Goal: Task Accomplishment & Management: Use online tool/utility

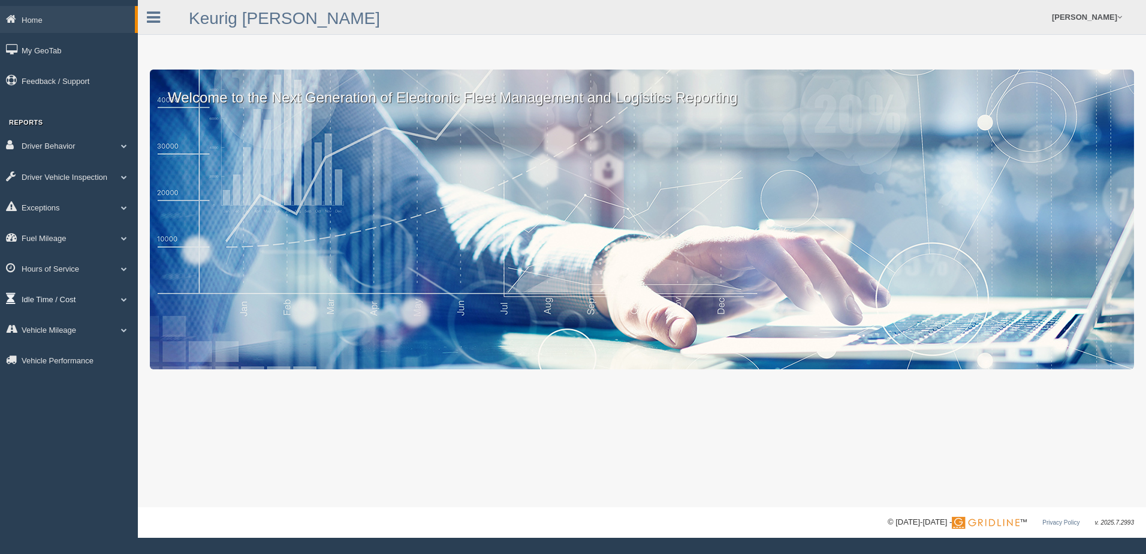
click at [45, 294] on link "Idle Time / Cost" at bounding box center [69, 298] width 138 height 27
click at [50, 314] on li "Idle Time / Cost Idle Cost Idle Cost Trend Idle Duration Idle Percentage Idle P…" at bounding box center [69, 353] width 138 height 137
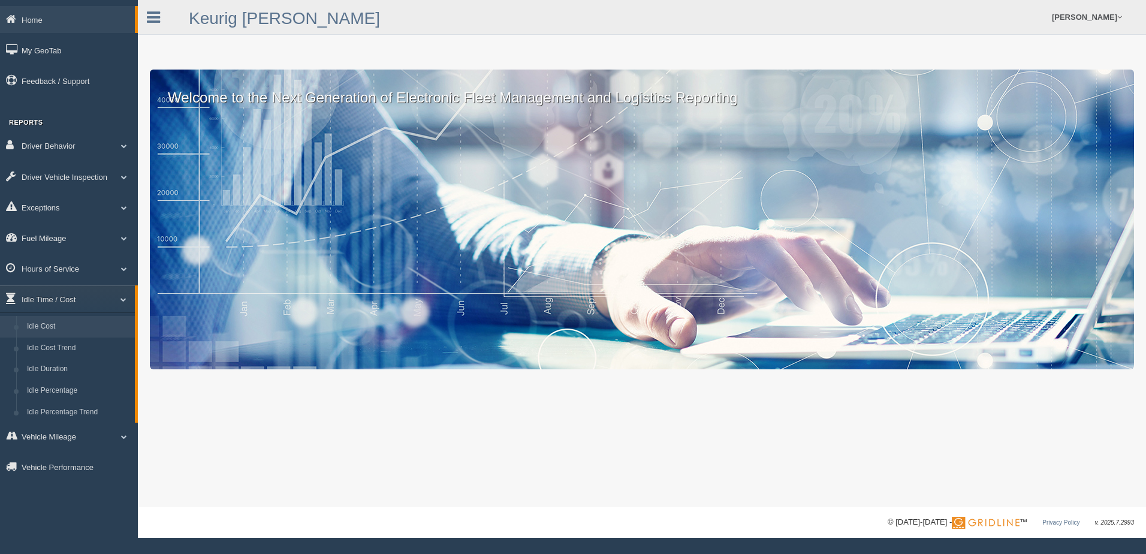
click at [50, 322] on link "Idle Cost" at bounding box center [78, 327] width 113 height 22
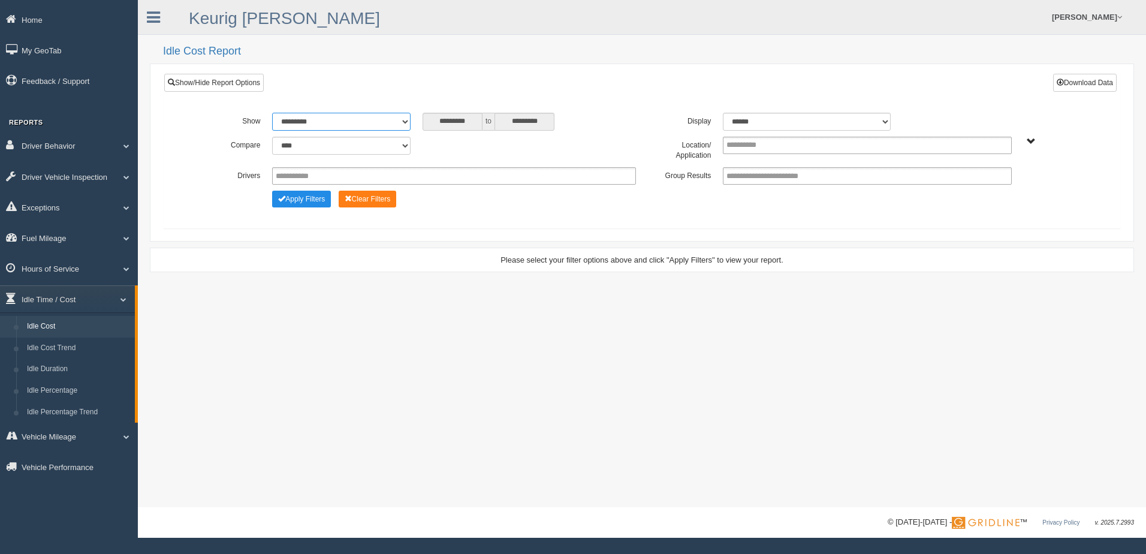
click at [322, 123] on select "**********" at bounding box center [341, 122] width 138 height 18
click at [272, 113] on select "**********" at bounding box center [341, 122] width 138 height 18
click at [760, 116] on select "******* ******" at bounding box center [807, 122] width 168 height 18
click at [748, 185] on div at bounding box center [867, 175] width 288 height 17
click at [766, 144] on input "text" at bounding box center [752, 145] width 52 height 15
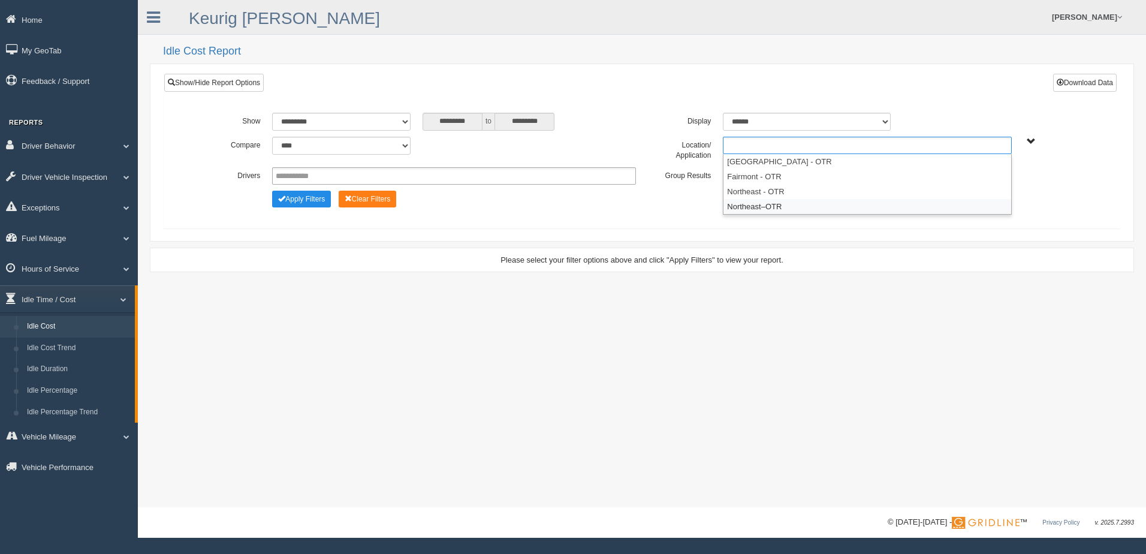
click at [767, 209] on li "Northeast–OTR" at bounding box center [866, 206] width 287 height 15
click at [320, 200] on button "Apply Filters" at bounding box center [301, 199] width 59 height 17
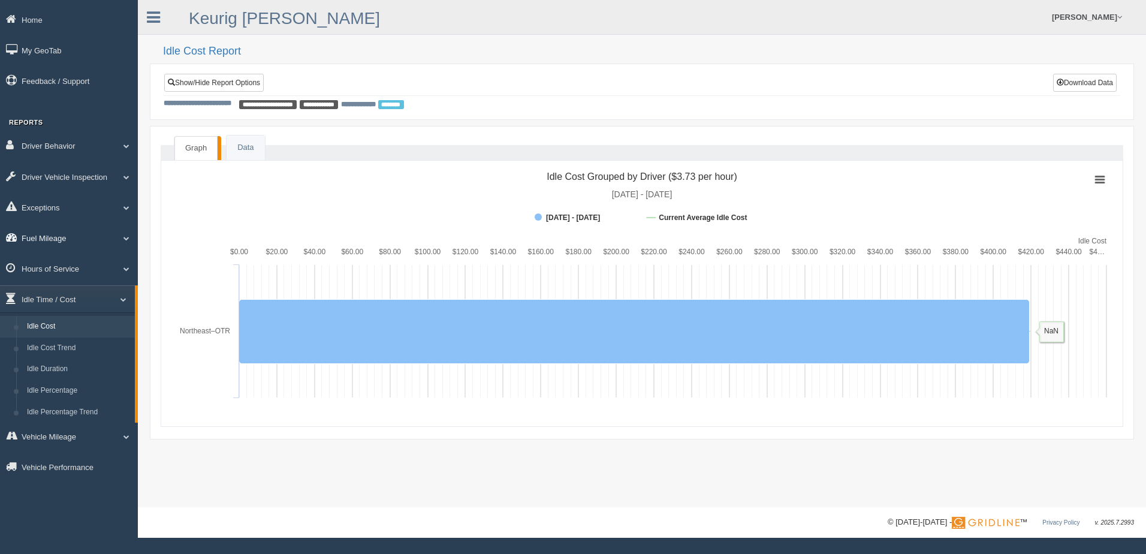
click at [107, 245] on link "Fuel Mileage" at bounding box center [69, 237] width 138 height 27
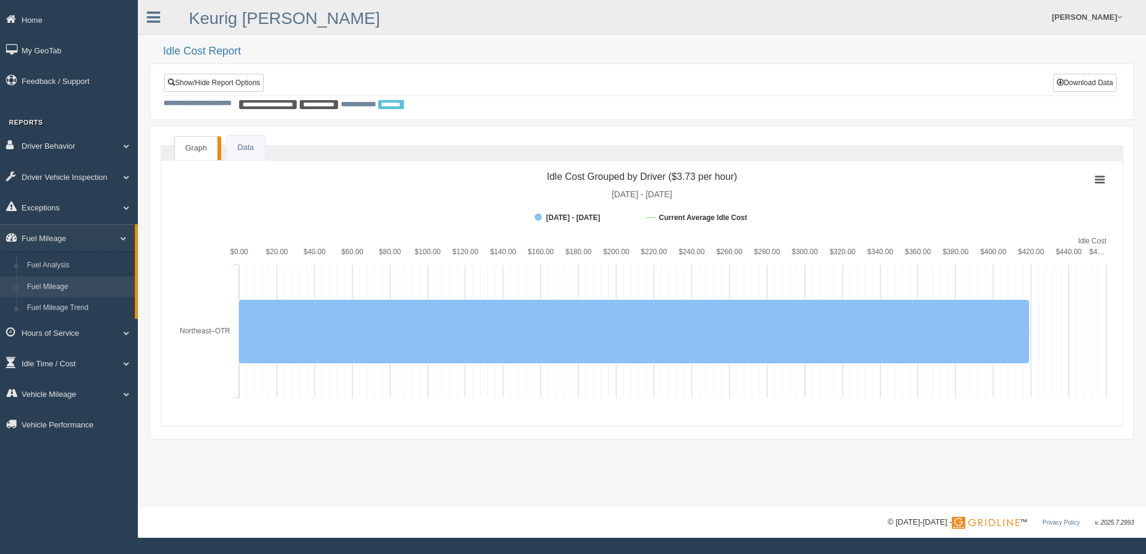
click at [90, 281] on link "Fuel Mileage" at bounding box center [78, 287] width 113 height 22
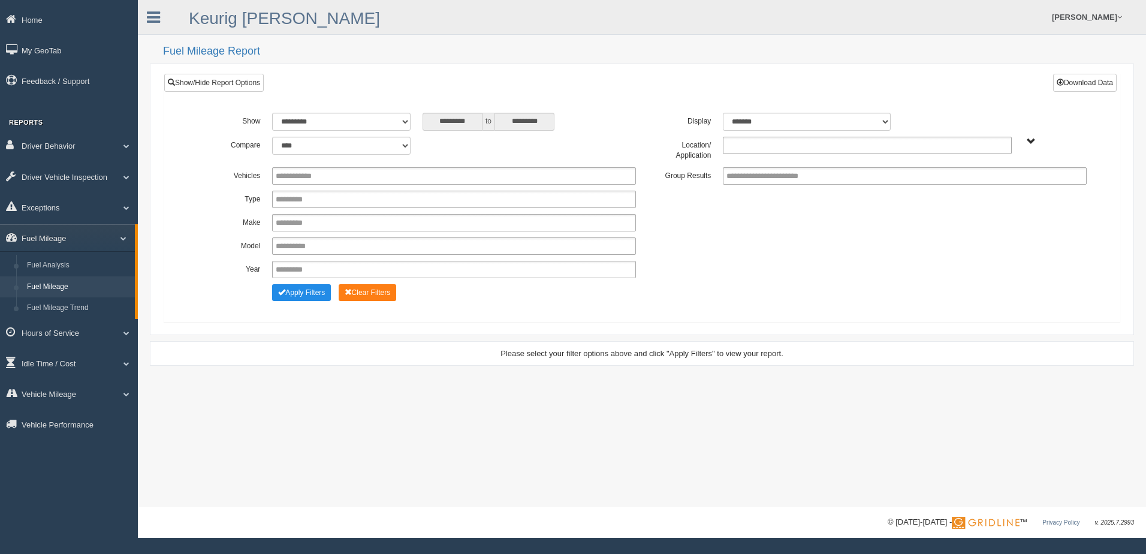
click at [766, 145] on input "text" at bounding box center [752, 145] width 52 height 15
click at [749, 208] on li "Northeast–OTR" at bounding box center [866, 206] width 287 height 15
click at [301, 280] on div "**********" at bounding box center [641, 225] width 901 height 117
click at [303, 286] on button "Apply Filters" at bounding box center [301, 292] width 59 height 17
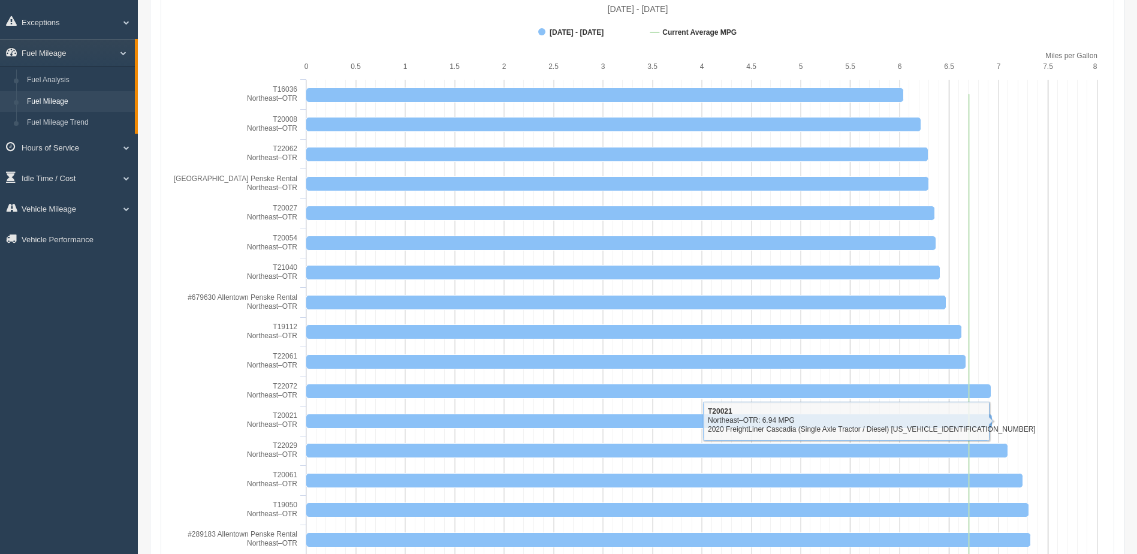
scroll to position [65, 0]
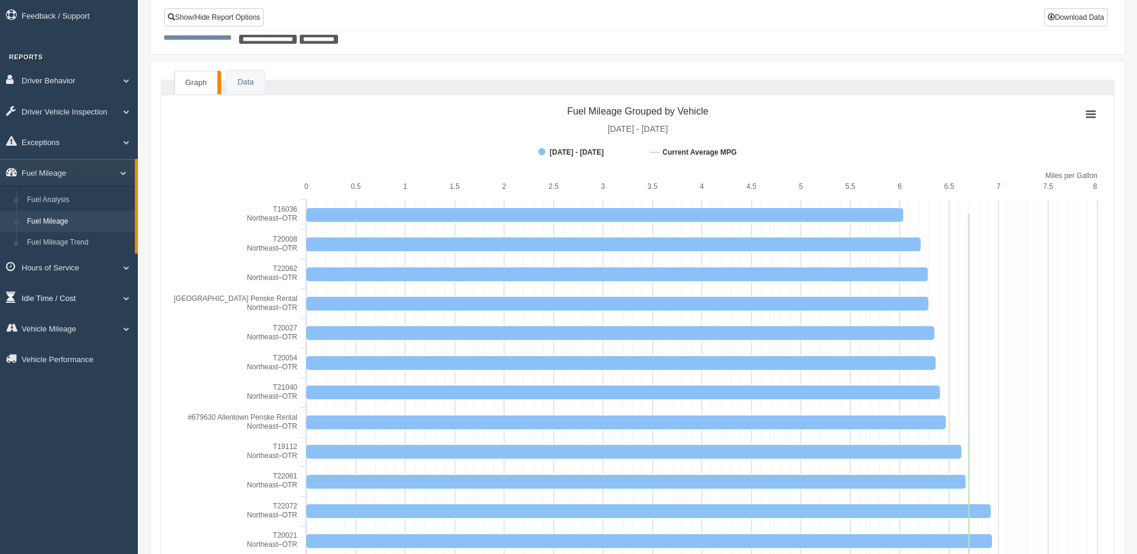
click at [57, 299] on link "Idle Time / Cost" at bounding box center [69, 297] width 138 height 27
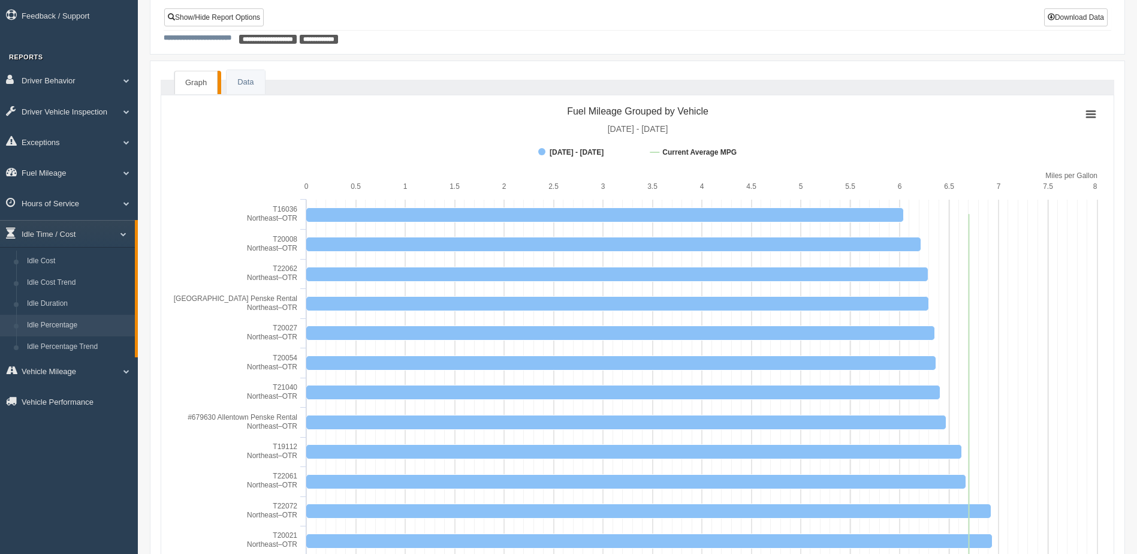
click at [64, 330] on link "Idle Percentage" at bounding box center [78, 326] width 113 height 22
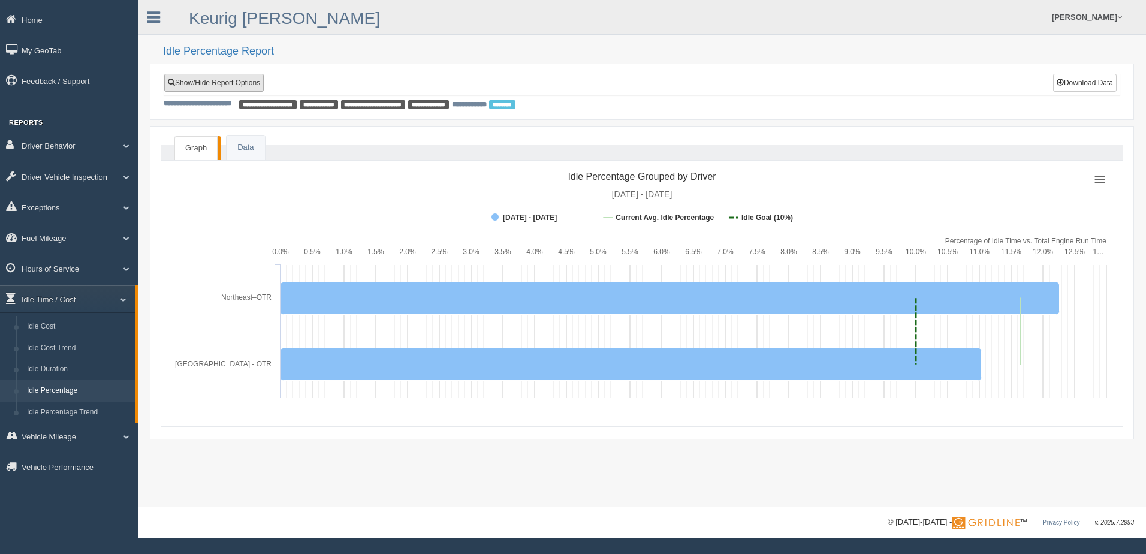
click at [220, 86] on link "Show/Hide Report Options" at bounding box center [213, 83] width 99 height 18
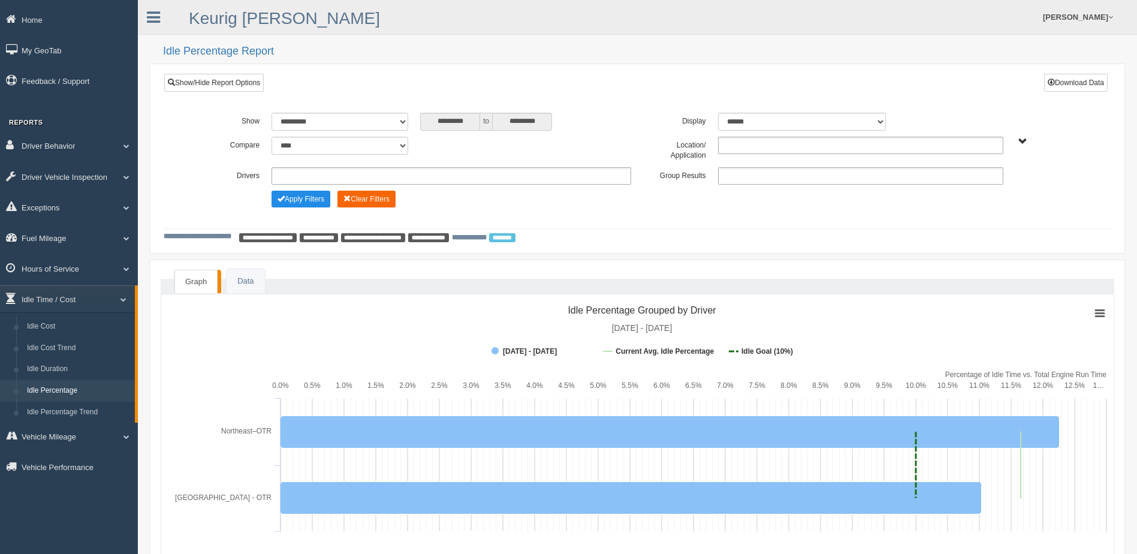
click at [367, 196] on button "Clear Filters" at bounding box center [366, 199] width 58 height 17
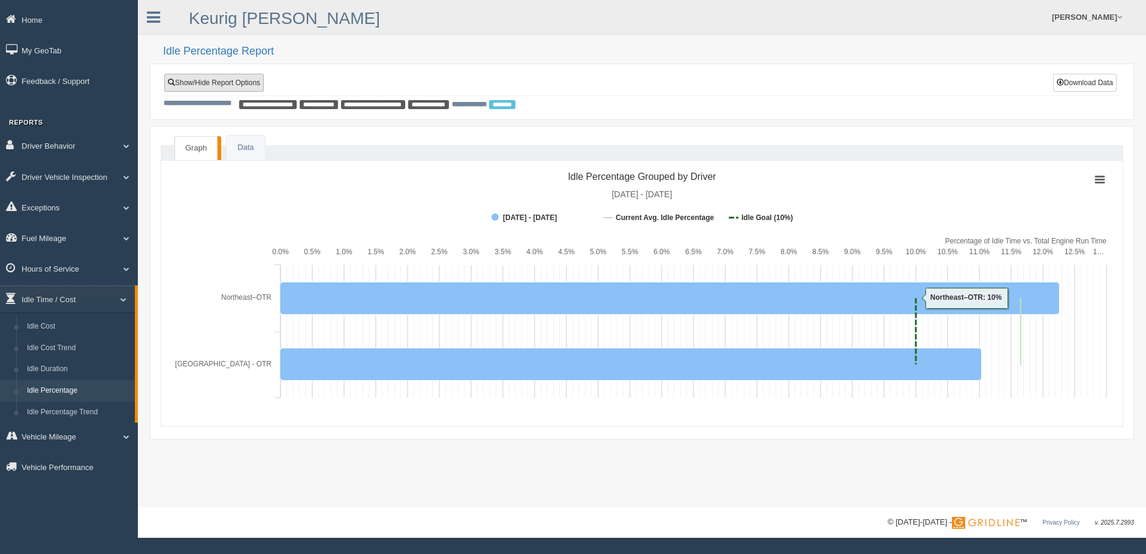
click at [223, 81] on link "Show/Hide Report Options" at bounding box center [213, 83] width 99 height 18
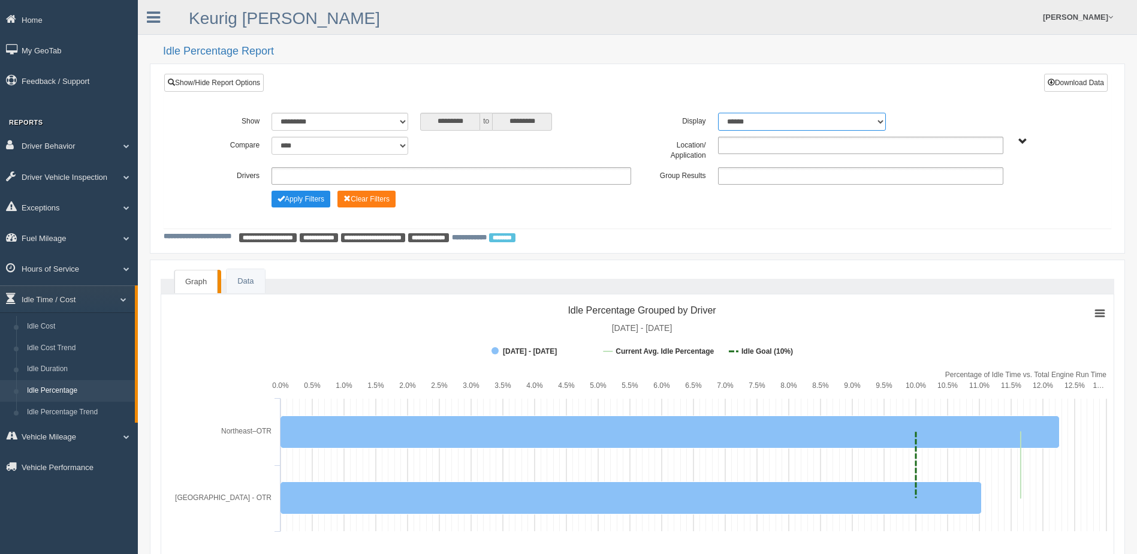
click at [744, 123] on select "******* ******" at bounding box center [802, 122] width 168 height 18
click at [739, 143] on ul at bounding box center [860, 145] width 285 height 17
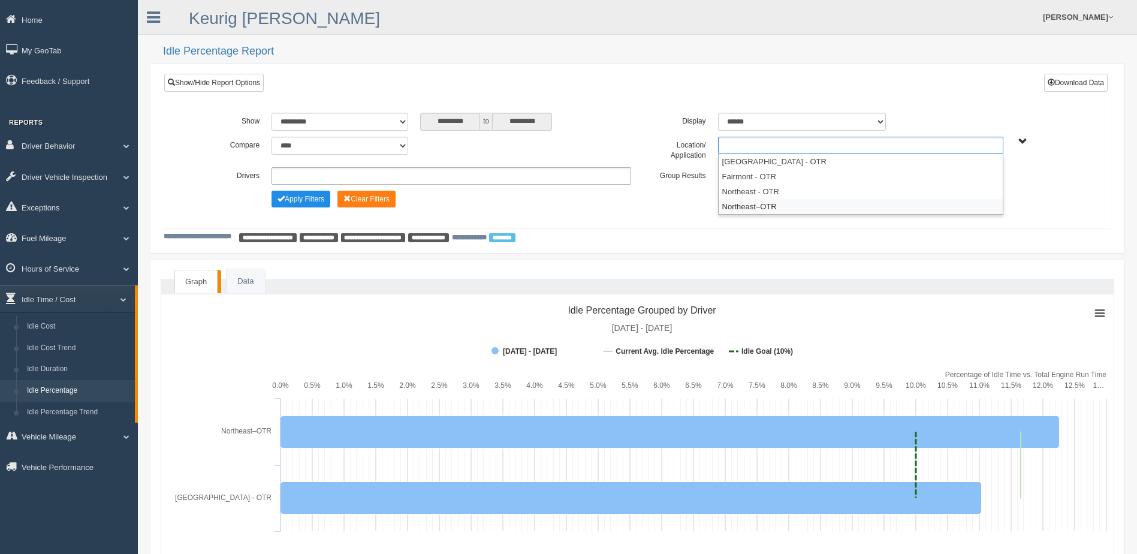
click at [757, 206] on li "Northeast–OTR" at bounding box center [860, 206] width 284 height 15
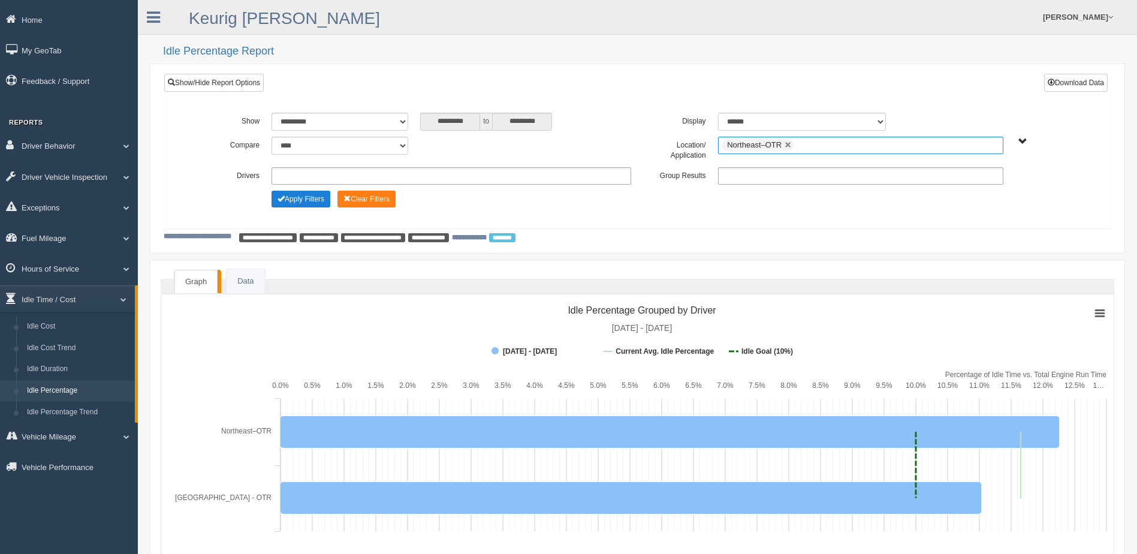
click at [313, 195] on button "Apply Filters" at bounding box center [300, 199] width 59 height 17
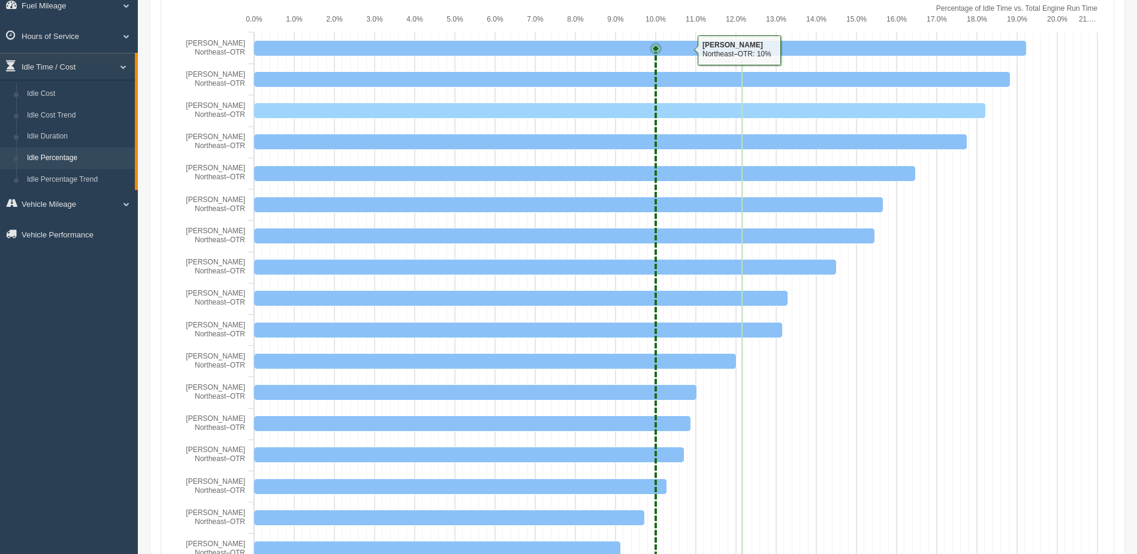
scroll to position [240, 0]
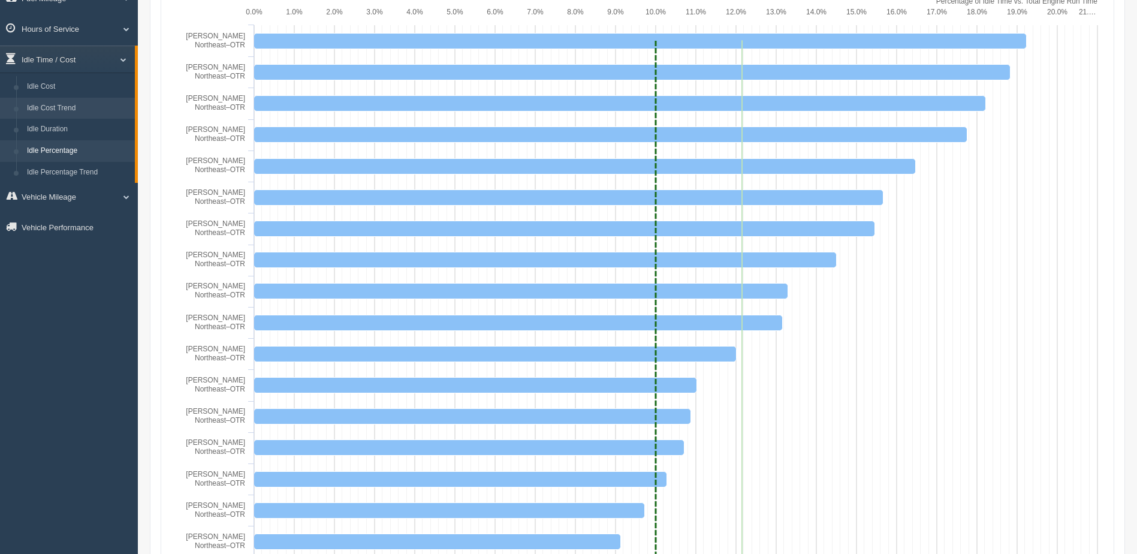
click at [59, 101] on link "Idle Cost Trend" at bounding box center [78, 109] width 113 height 22
click at [51, 84] on link "Idle Cost" at bounding box center [78, 87] width 113 height 22
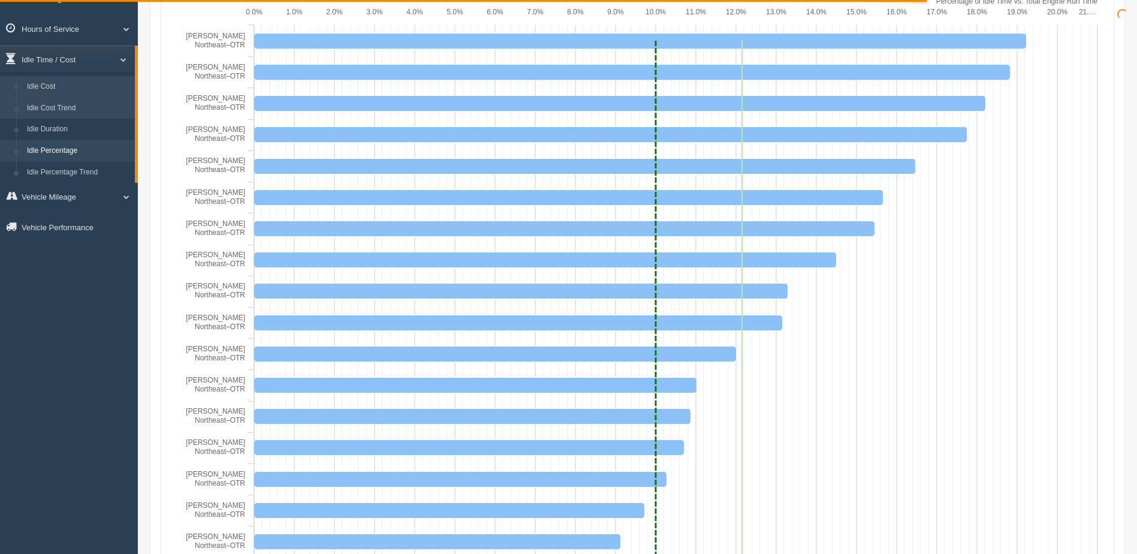
click at [51, 84] on link "Idle Cost" at bounding box center [78, 87] width 113 height 22
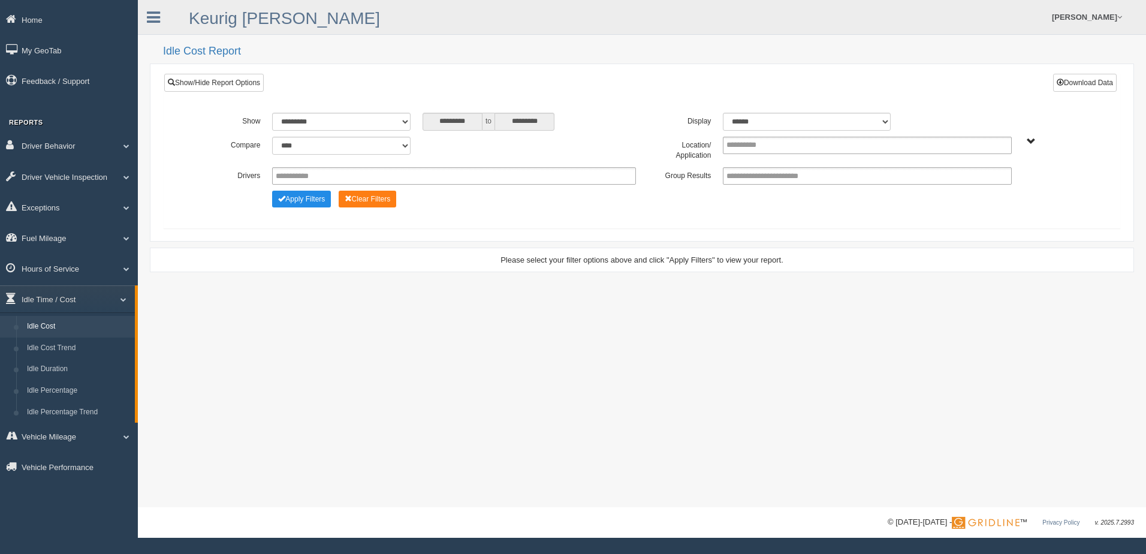
click at [739, 155] on div "**********" at bounding box center [641, 149] width 901 height 25
click at [739, 152] on input "text" at bounding box center [752, 145] width 52 height 15
click at [747, 203] on li "Northeast–OTR" at bounding box center [866, 206] width 287 height 15
click at [313, 192] on button "Apply Filters" at bounding box center [301, 199] width 59 height 17
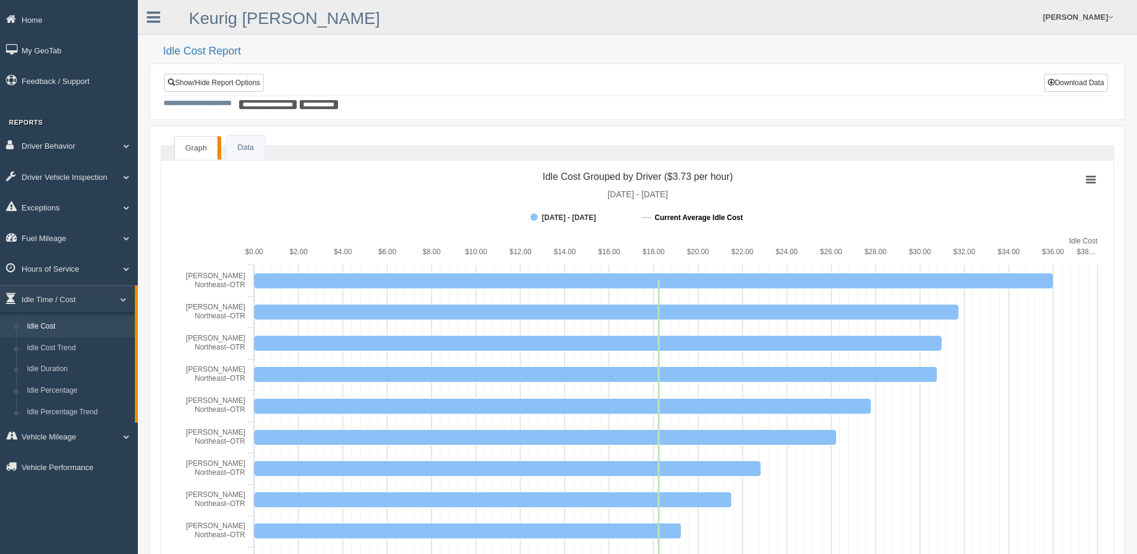
click at [685, 213] on tspan "Current Average Idle Cost" at bounding box center [698, 217] width 88 height 8
click at [686, 213] on tspan "Current Average Idle Cost" at bounding box center [698, 217] width 88 height 8
click at [596, 221] on tspan "[DATE] - [DATE]" at bounding box center [569, 217] width 54 height 8
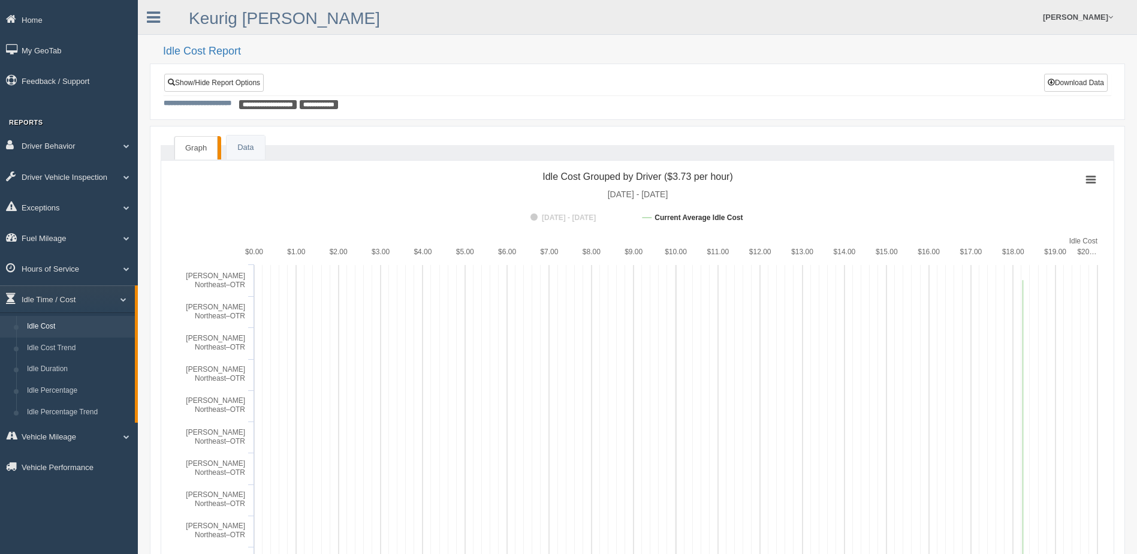
click at [596, 217] on tspan "[DATE] - [DATE]" at bounding box center [569, 217] width 54 height 8
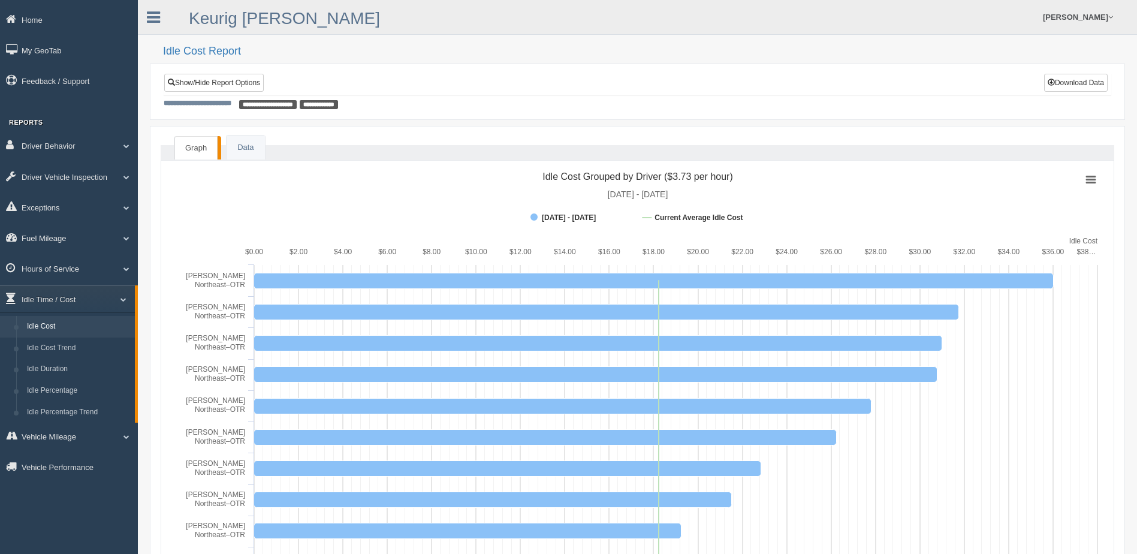
click at [1094, 176] on icon at bounding box center [1090, 179] width 8 height 6
click at [1094, 176] on div "Print chart Download PNG image Download JPEG image Download PDF document Downlo…" at bounding box center [1048, 235] width 128 height 129
click at [1080, 85] on button "Download Data" at bounding box center [1076, 83] width 64 height 18
